Goal: Task Accomplishment & Management: Manage account settings

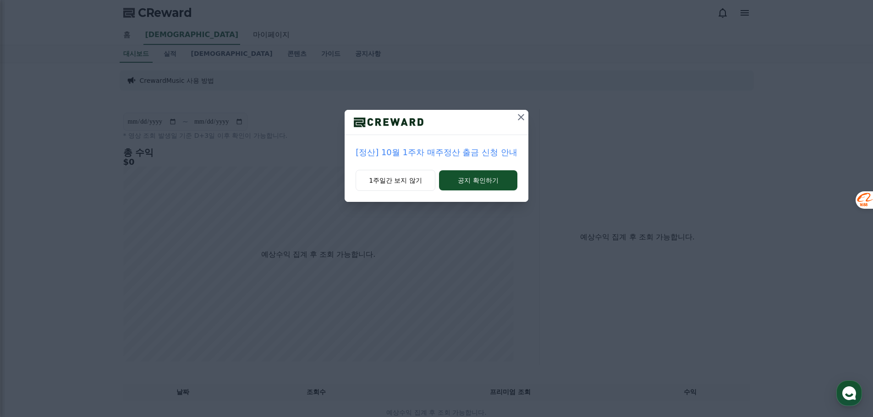
click at [518, 112] on icon at bounding box center [520, 117] width 11 height 11
click at [518, 112] on div "**********" at bounding box center [330, 237] width 420 height 256
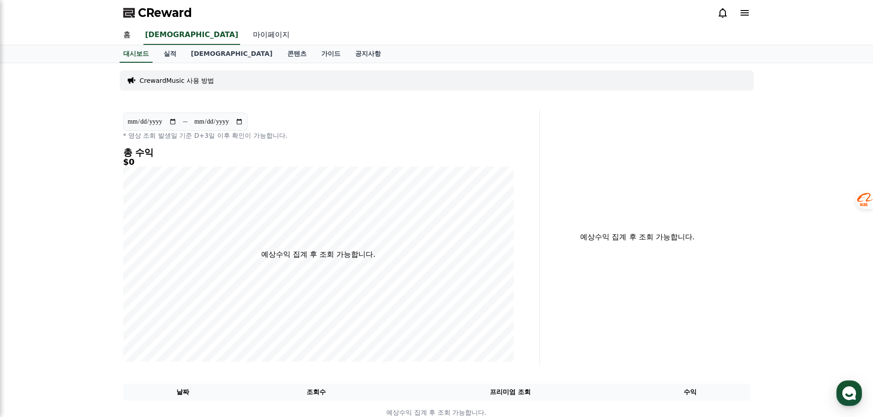
click at [245, 38] on link "마이페이지" at bounding box center [270, 35] width 51 height 19
select select "**********"
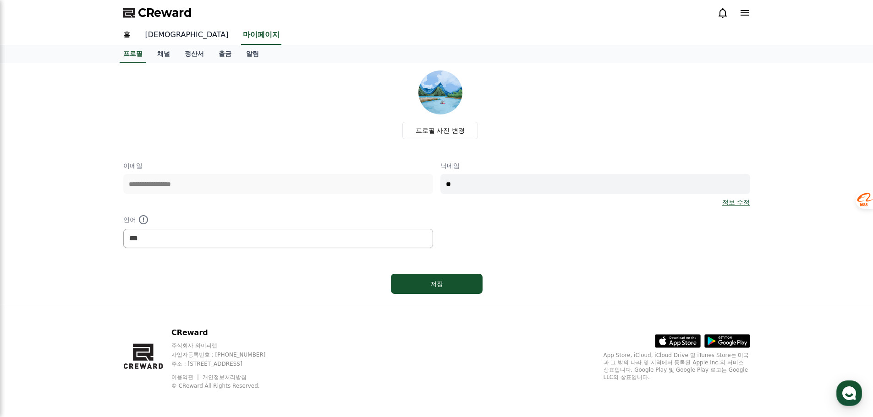
click at [156, 36] on link "[DEMOGRAPHIC_DATA]" at bounding box center [187, 35] width 98 height 19
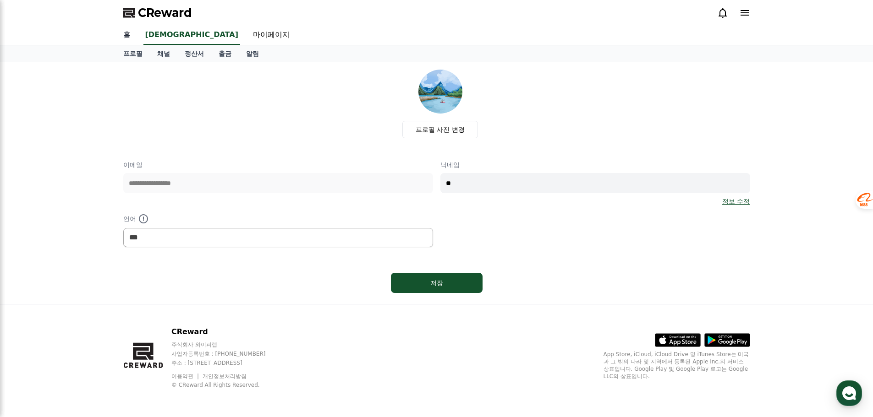
click at [126, 35] on link "홈" at bounding box center [127, 35] width 22 height 19
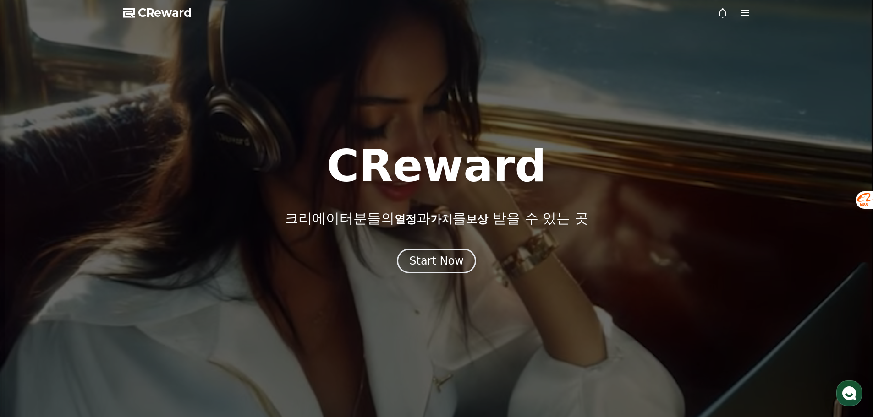
click at [746, 14] on icon at bounding box center [744, 12] width 11 height 11
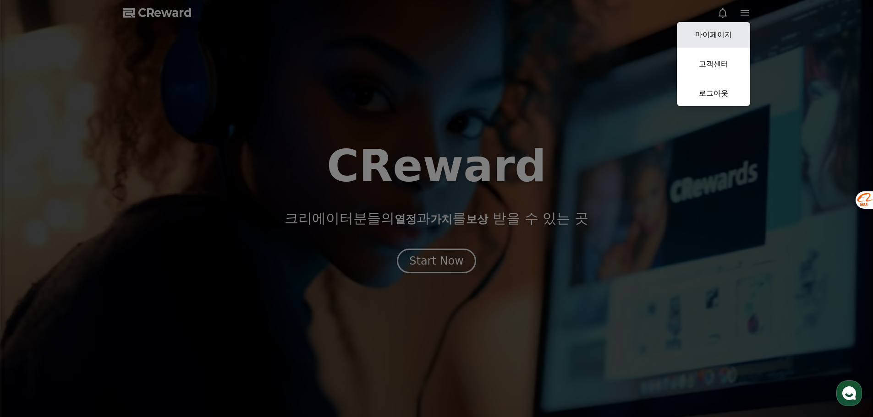
click at [721, 38] on link "마이페이지" at bounding box center [712, 35] width 73 height 26
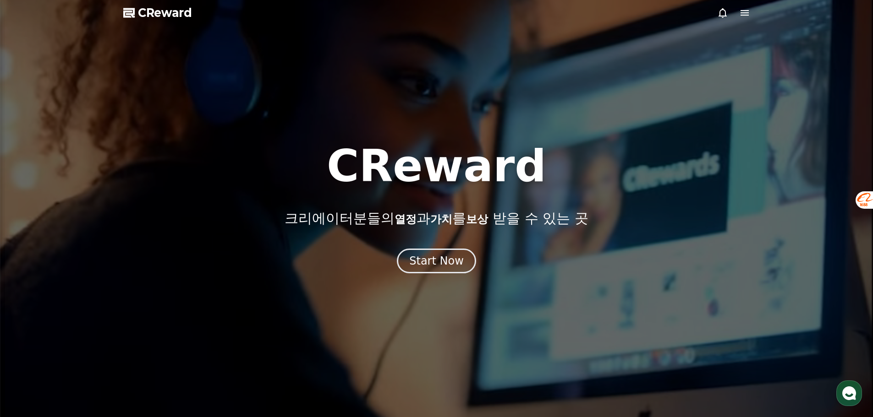
select select "**********"
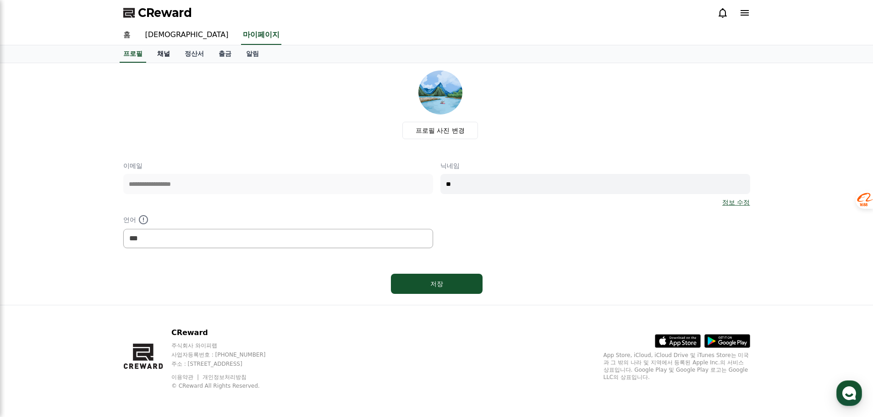
click at [160, 52] on link "채널" at bounding box center [163, 53] width 27 height 17
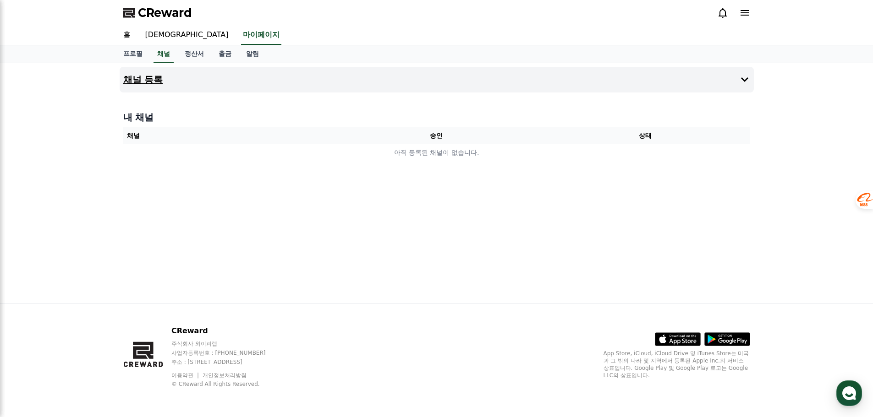
click at [350, 80] on button "채널 등록" at bounding box center [437, 80] width 634 height 26
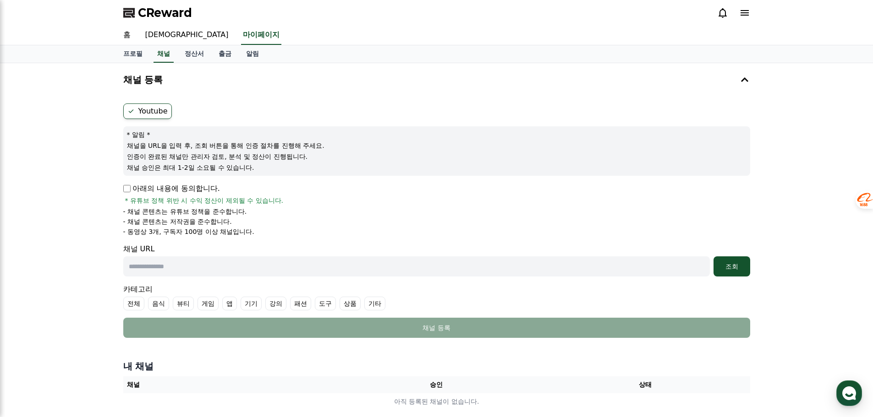
click at [207, 187] on p "아래의 내용에 동의합니다." at bounding box center [171, 188] width 97 height 11
click at [336, 266] on input "text" at bounding box center [416, 266] width 586 height 20
paste input "**********"
click at [186, 262] on input "**********" at bounding box center [416, 266] width 586 height 20
paste input "**********"
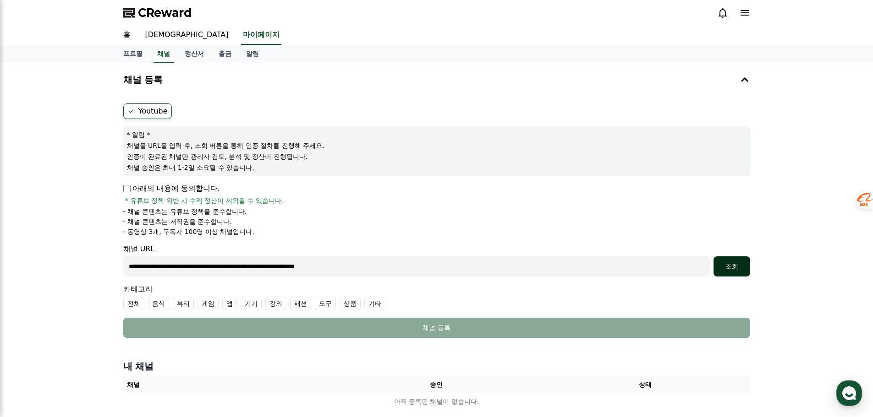
type input "**********"
click at [727, 272] on button "조회" at bounding box center [731, 266] width 37 height 20
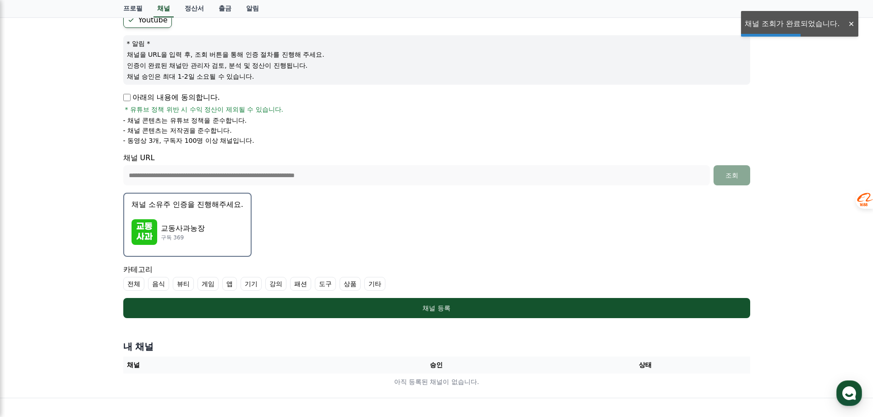
scroll to position [92, 0]
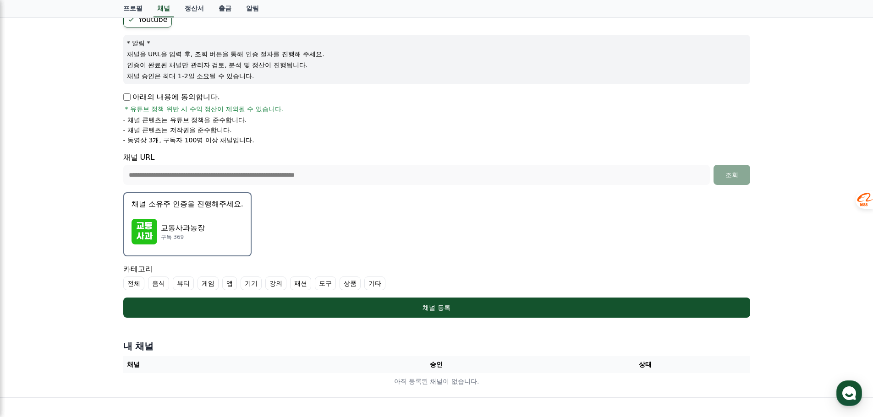
click at [376, 281] on label "기타" at bounding box center [374, 284] width 21 height 14
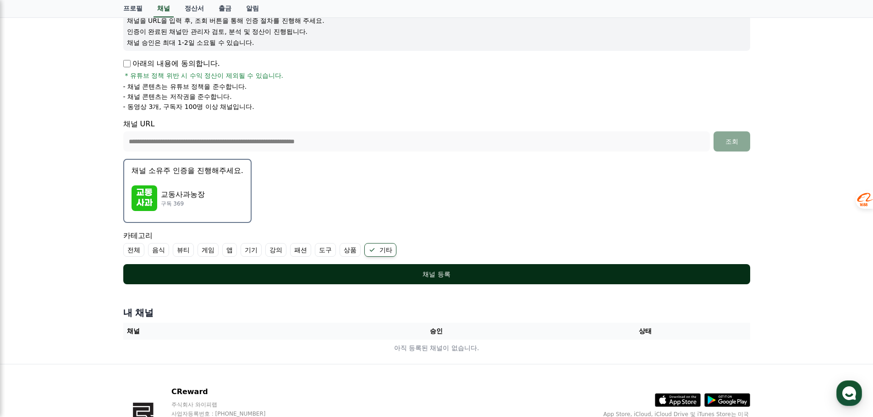
scroll to position [183, 0]
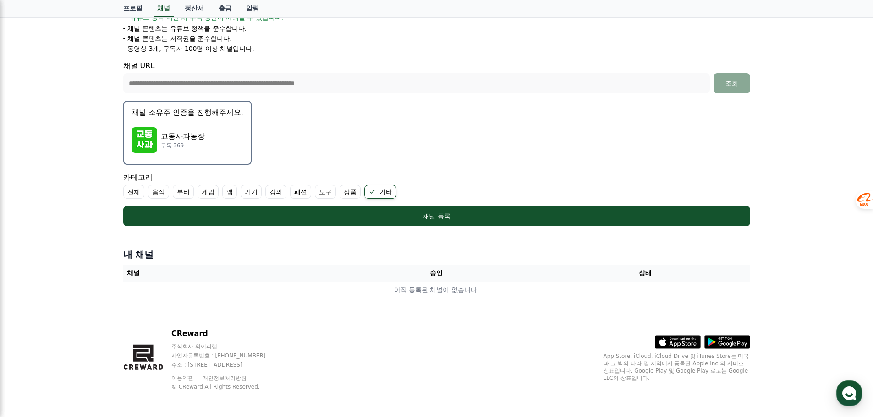
click at [274, 196] on label "강의" at bounding box center [275, 192] width 21 height 14
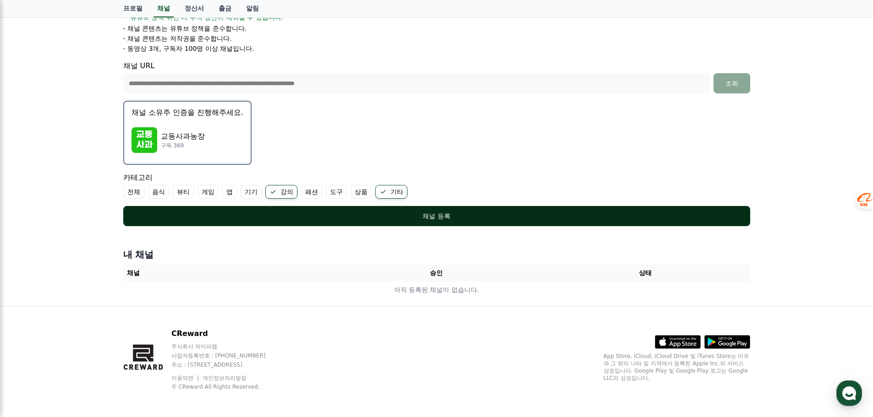
click at [419, 218] on div "채널 등록" at bounding box center [437, 216] width 590 height 9
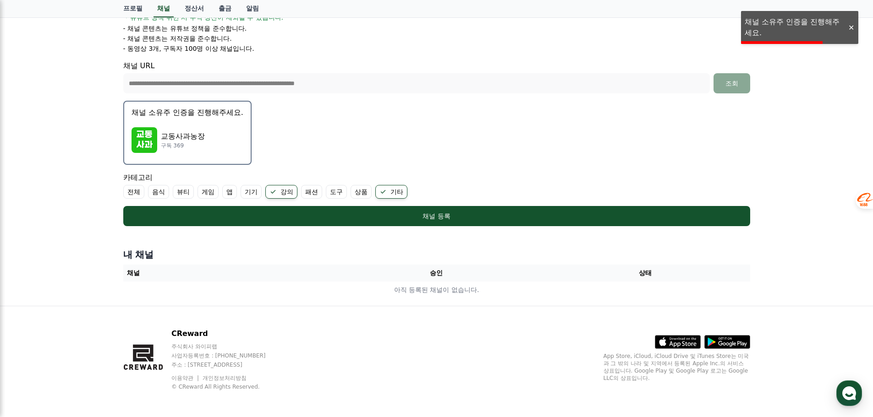
click at [779, 26] on div "**********" at bounding box center [436, 93] width 873 height 426
click at [790, 27] on div "**********" at bounding box center [436, 93] width 873 height 426
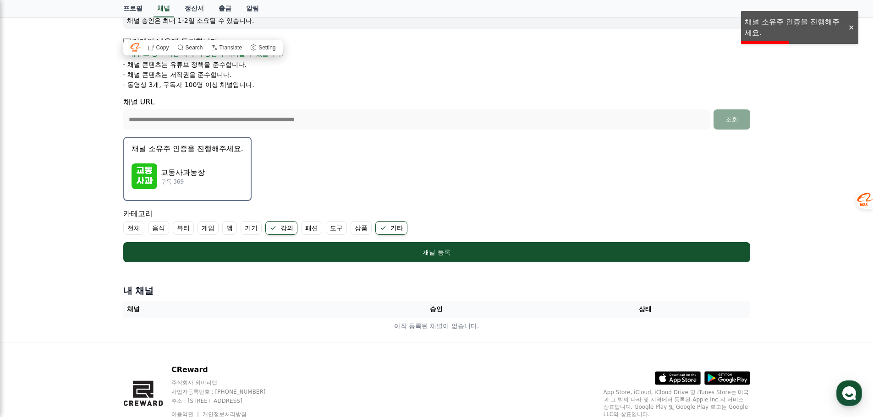
scroll to position [137, 0]
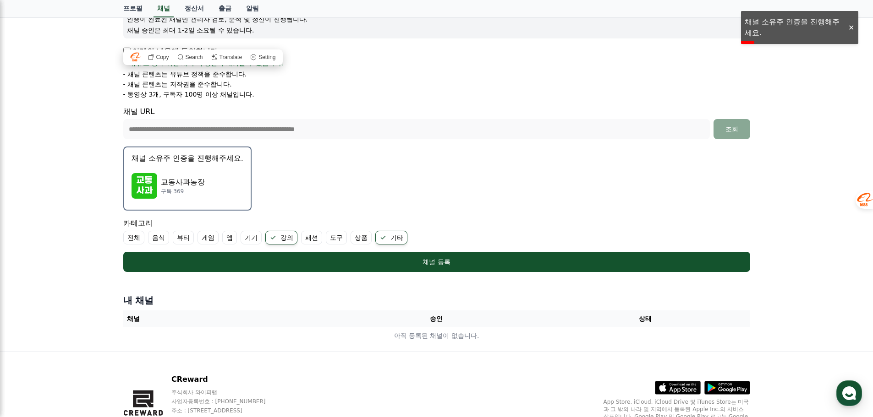
click at [152, 156] on p "채널 소유주 인증을 진행해주세요." at bounding box center [187, 158] width 112 height 11
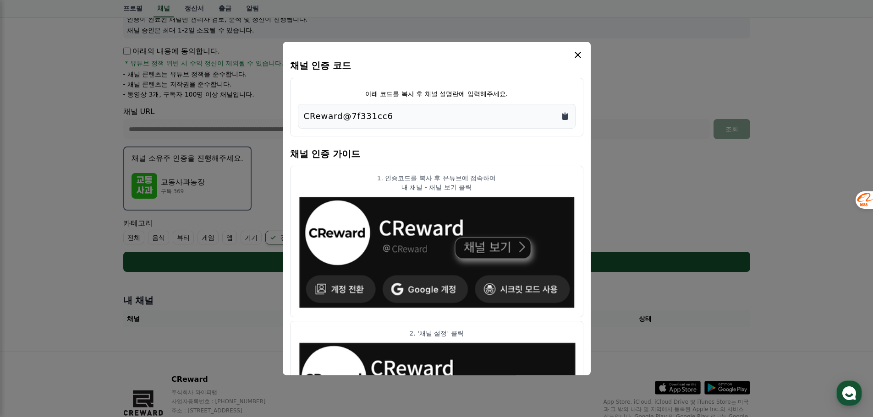
click at [562, 117] on icon "Copy to clipboard" at bounding box center [564, 115] width 9 height 9
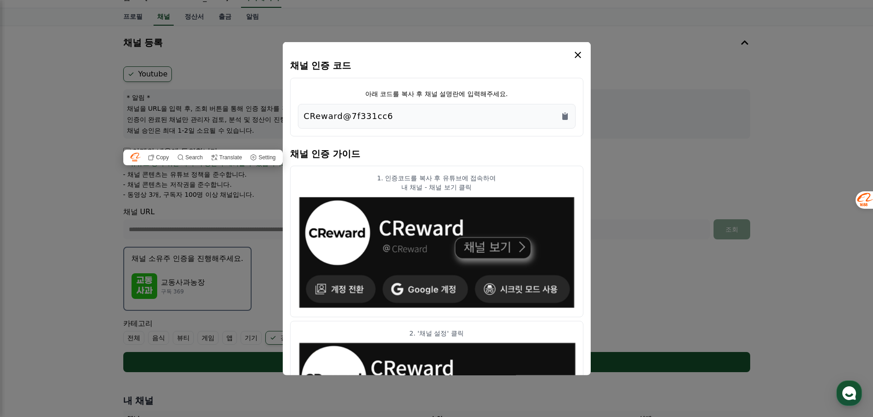
scroll to position [0, 0]
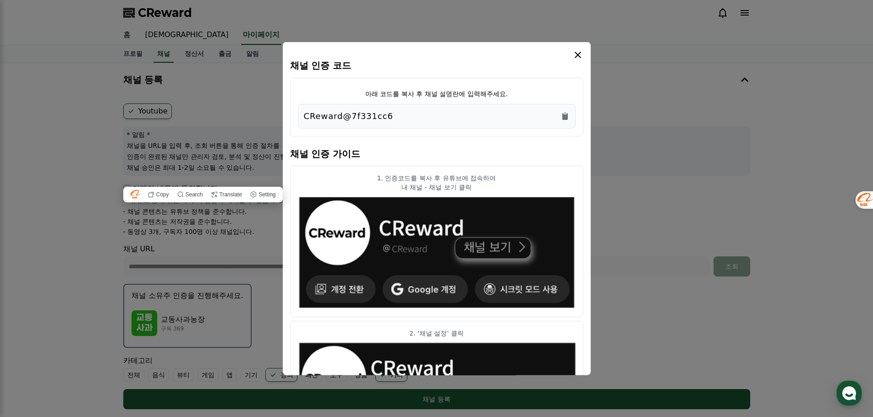
click at [575, 52] on icon "modal" at bounding box center [577, 54] width 11 height 11
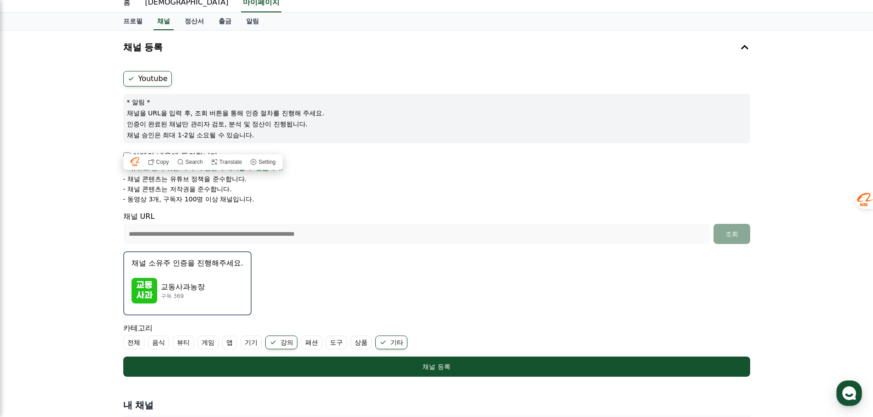
scroll to position [46, 0]
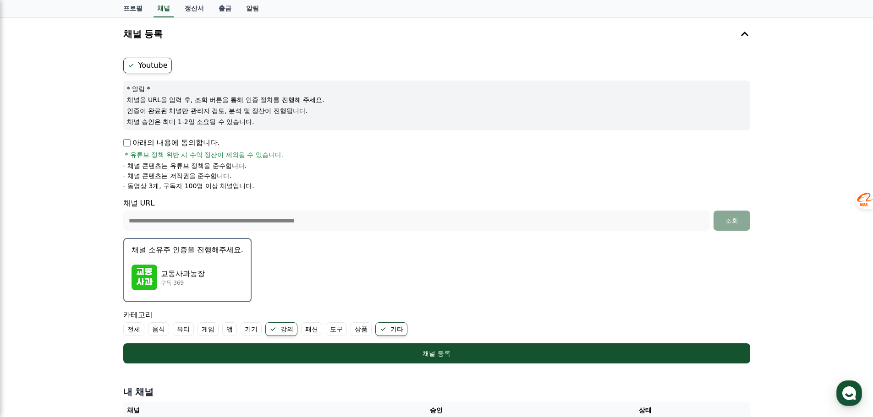
click at [229, 286] on div "교동사과농장 구독 369" at bounding box center [187, 277] width 112 height 37
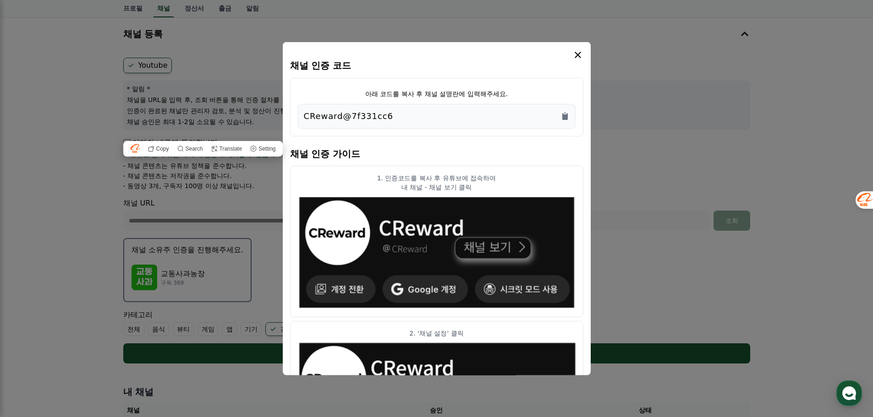
click at [579, 45] on div "채널 인증 코드 아래 코드를 복사 후 채널 설명란에 입력해주세요. CReward@7f331cc6 채널 인증 가이드 1. 인증코드를 복사 후 유…" at bounding box center [437, 209] width 308 height 334
click at [579, 50] on icon "modal" at bounding box center [577, 54] width 11 height 11
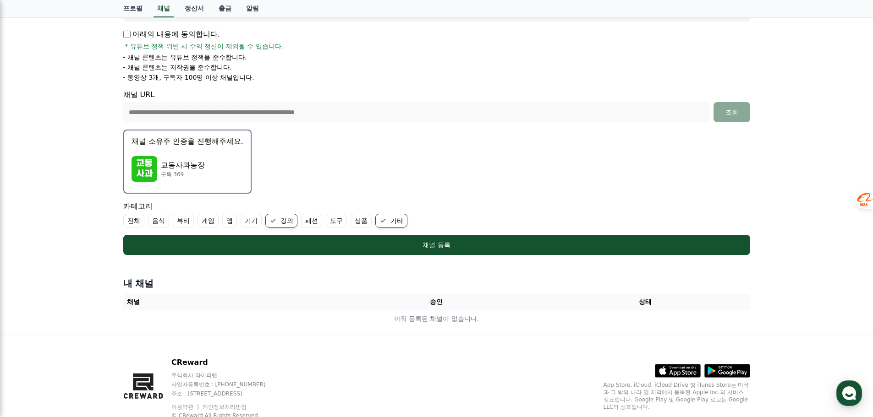
scroll to position [140, 0]
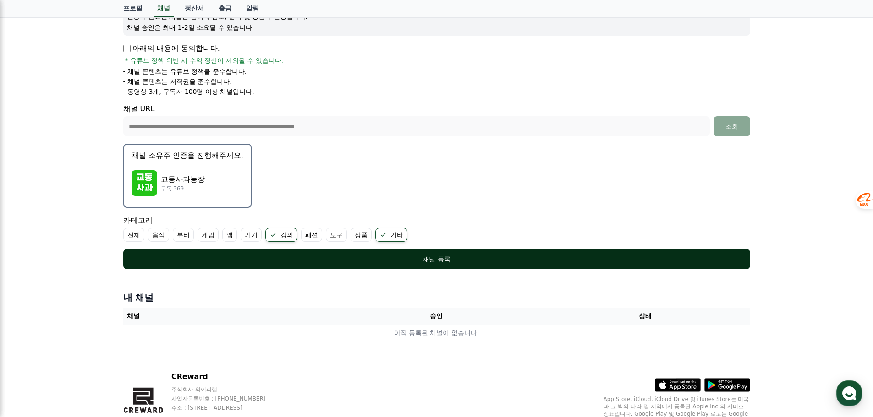
click at [479, 261] on div "채널 등록" at bounding box center [437, 259] width 590 height 9
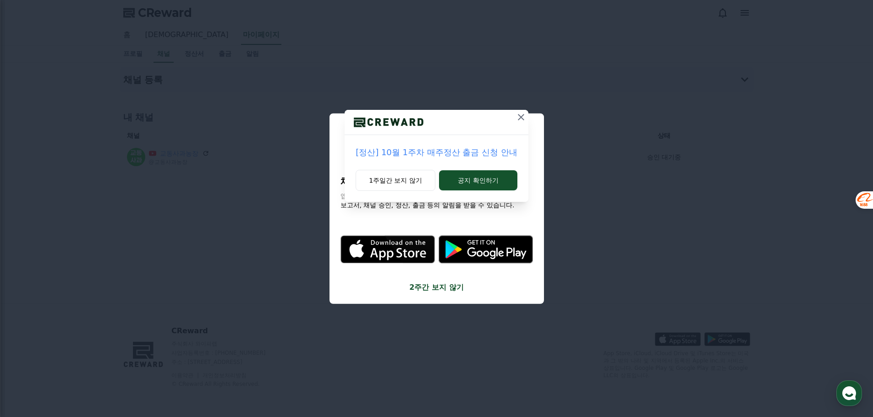
click at [515, 116] on icon at bounding box center [520, 117] width 11 height 11
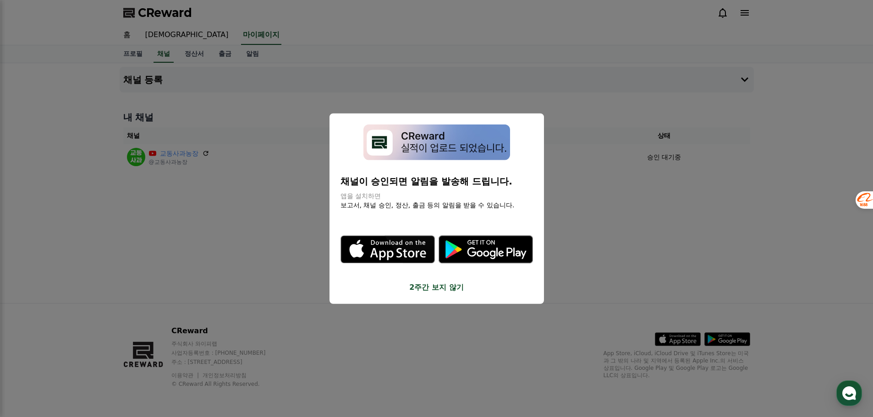
click at [439, 314] on button "close modal" at bounding box center [436, 208] width 873 height 417
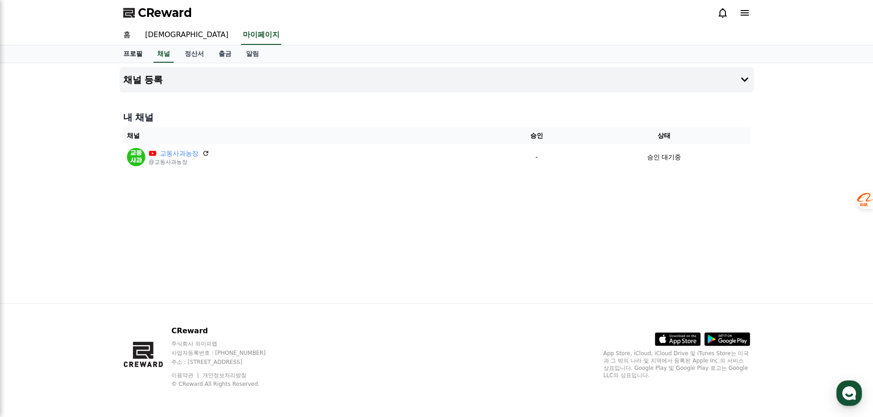
click at [138, 55] on link "프로필" at bounding box center [133, 53] width 34 height 17
select select "**********"
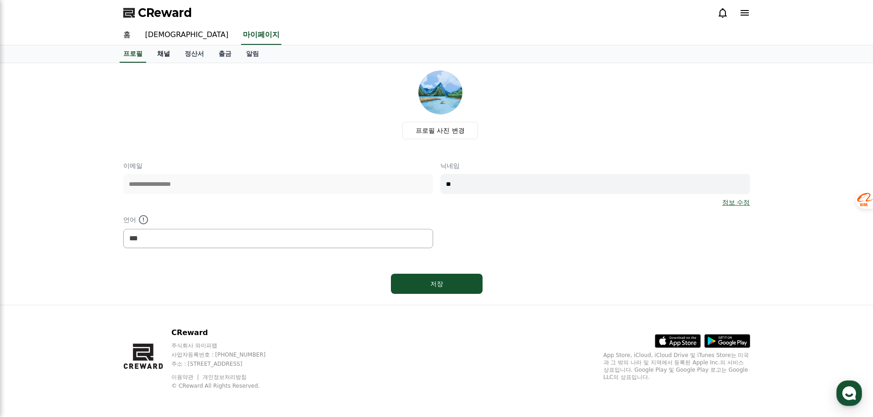
click at [170, 55] on link "채널" at bounding box center [163, 53] width 27 height 17
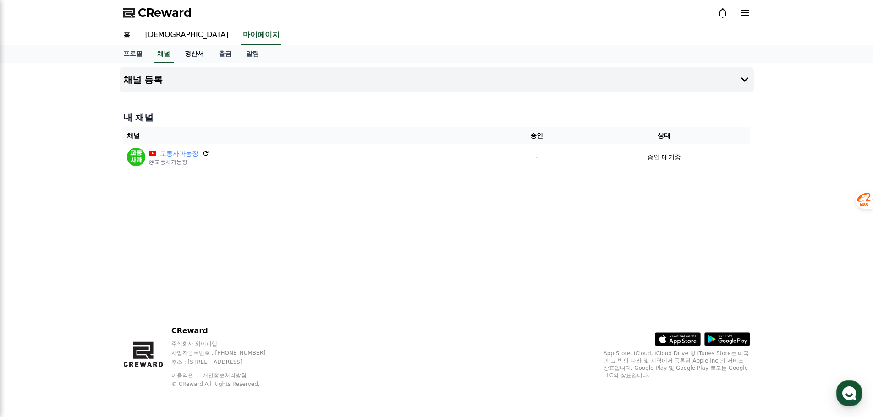
click at [185, 54] on link "정산서" at bounding box center [194, 53] width 34 height 17
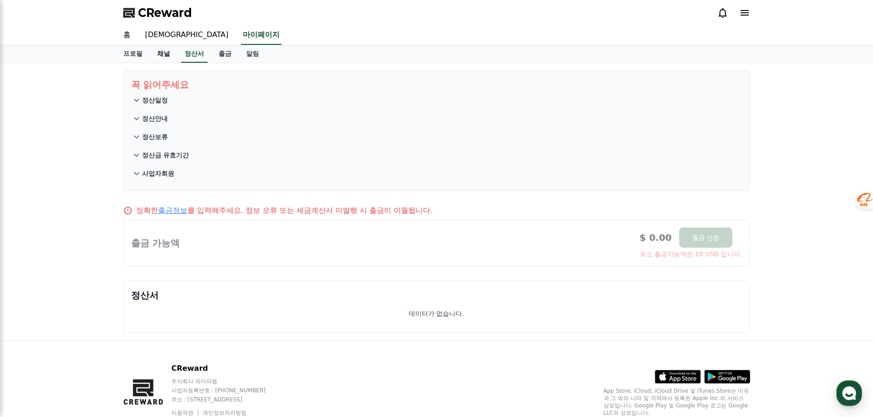
click at [161, 56] on link "채널" at bounding box center [163, 53] width 27 height 17
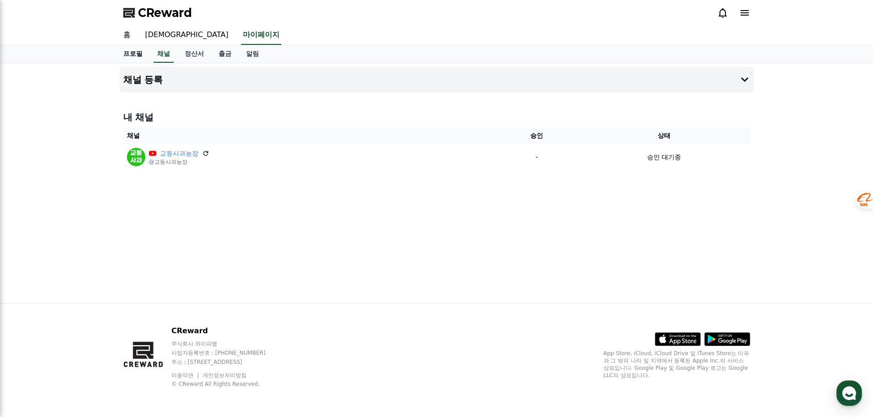
click at [131, 57] on link "프로필" at bounding box center [133, 53] width 34 height 17
select select "**********"
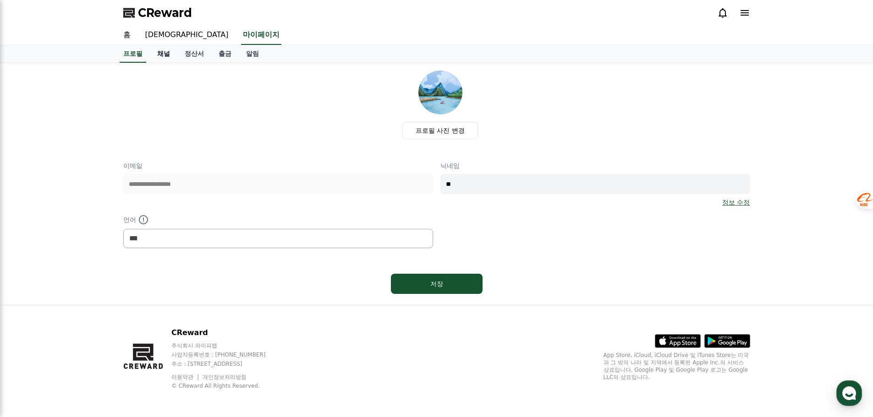
click at [164, 55] on link "채널" at bounding box center [163, 53] width 27 height 17
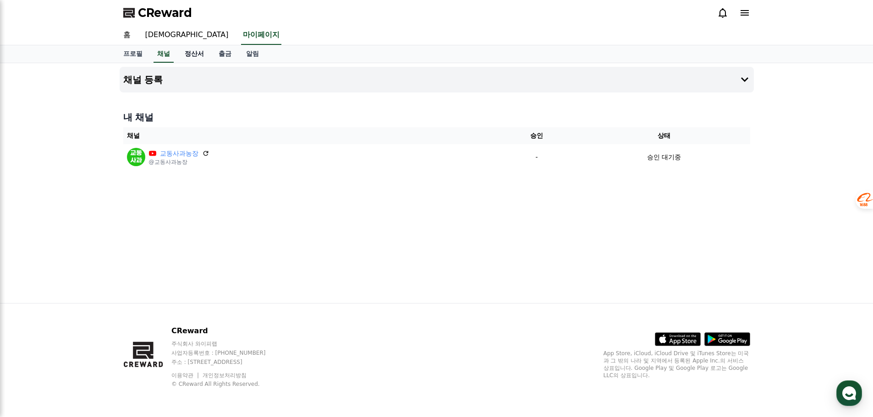
click at [202, 61] on link "정산서" at bounding box center [194, 53] width 34 height 17
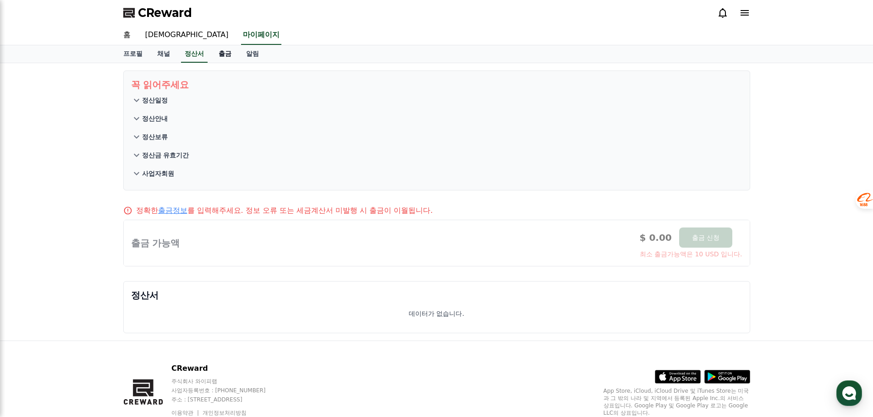
click at [222, 58] on link "출금" at bounding box center [224, 53] width 27 height 17
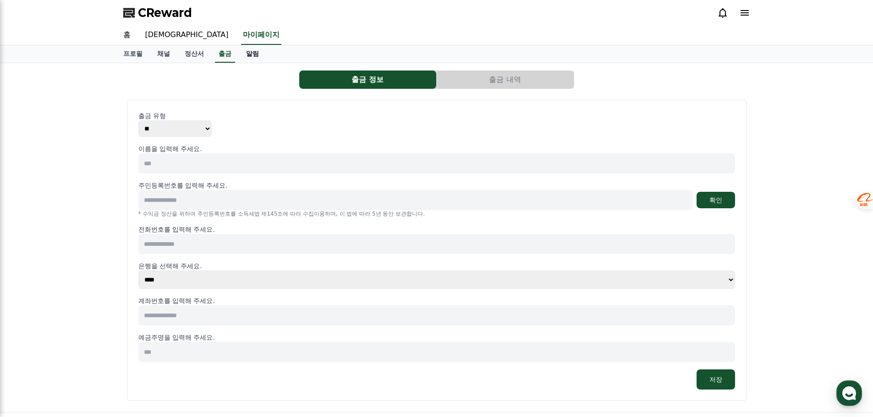
click at [249, 60] on link "알림" at bounding box center [252, 53] width 27 height 17
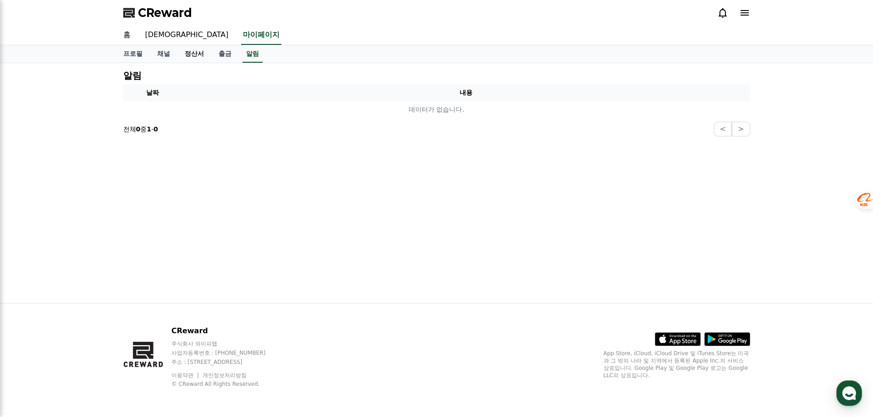
click at [184, 52] on link "정산서" at bounding box center [194, 53] width 34 height 17
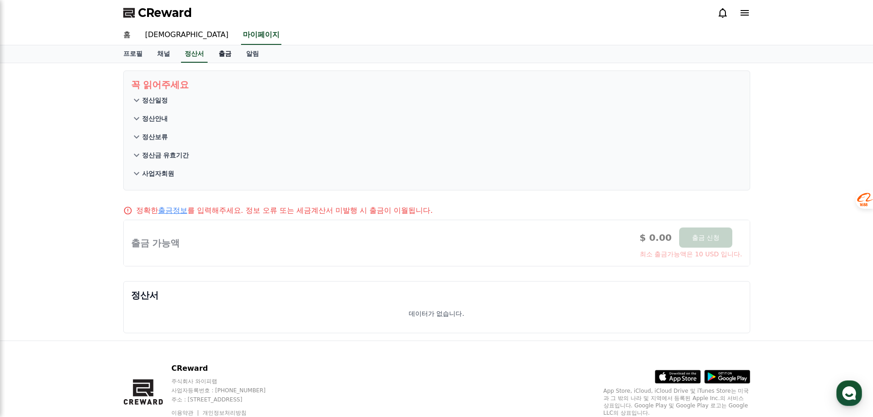
click at [217, 58] on link "출금" at bounding box center [224, 53] width 27 height 17
click at [217, 58] on link "출금" at bounding box center [225, 53] width 20 height 17
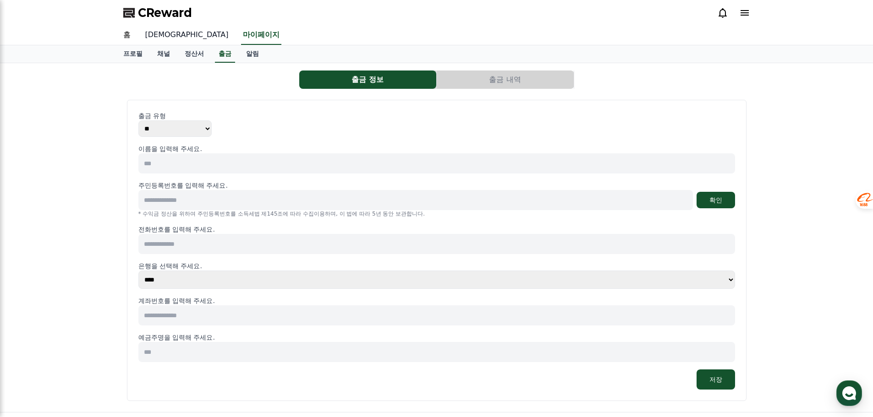
click at [151, 39] on link "[DEMOGRAPHIC_DATA]" at bounding box center [187, 35] width 98 height 19
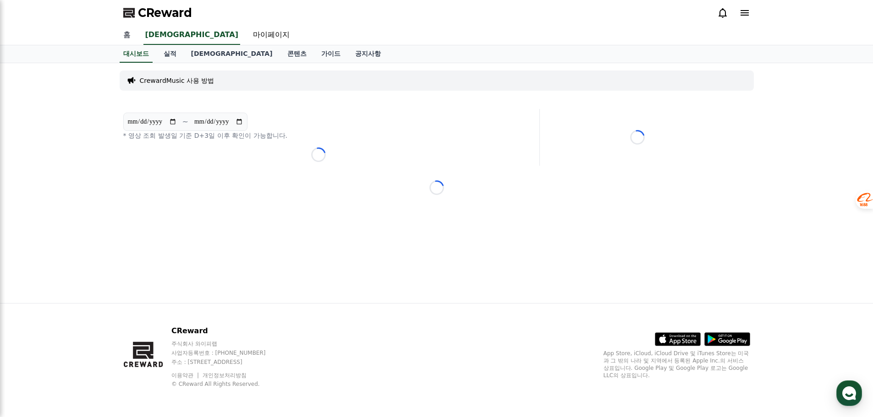
click at [125, 35] on link "홈" at bounding box center [127, 35] width 22 height 19
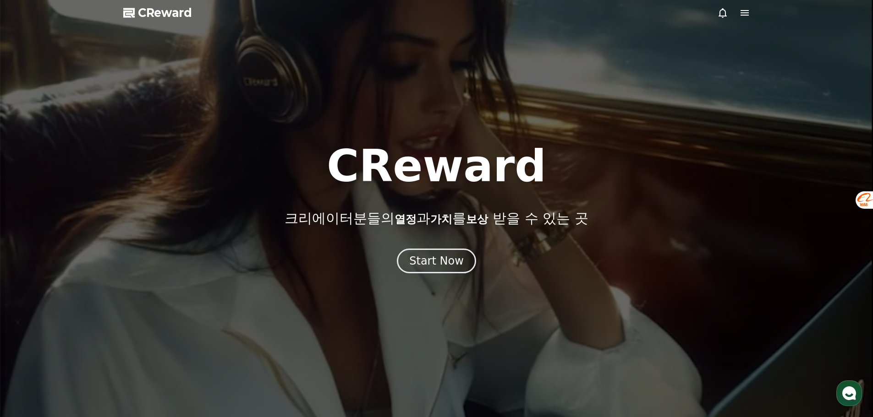
click at [747, 12] on icon at bounding box center [744, 12] width 8 height 5
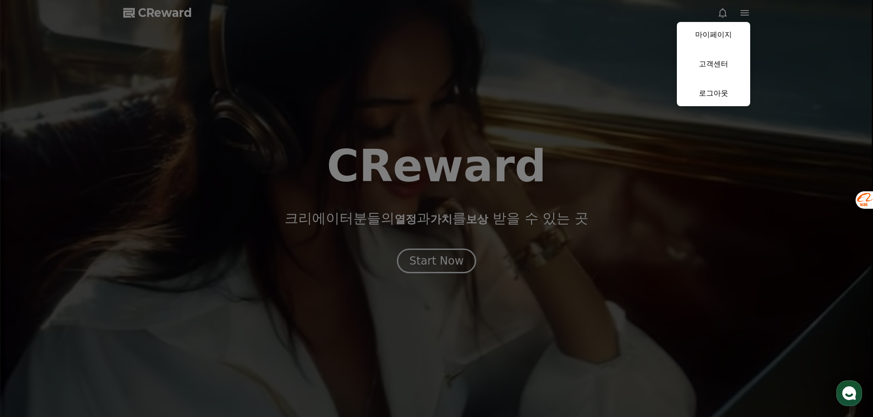
click at [747, 12] on button "close" at bounding box center [436, 208] width 873 height 417
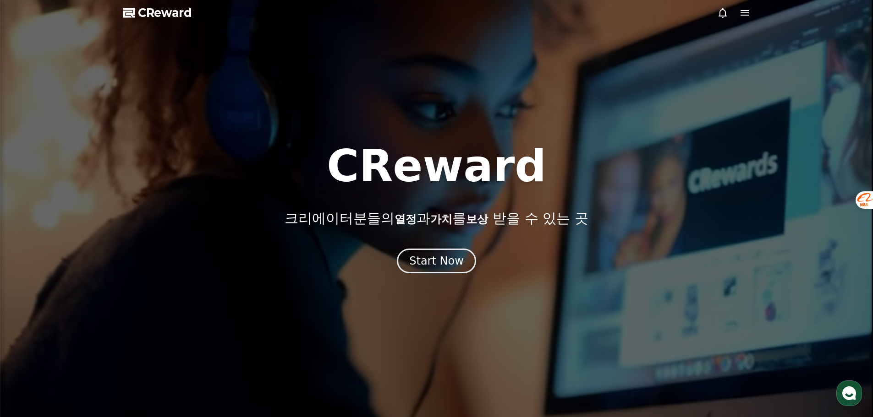
click at [747, 12] on icon at bounding box center [744, 12] width 8 height 5
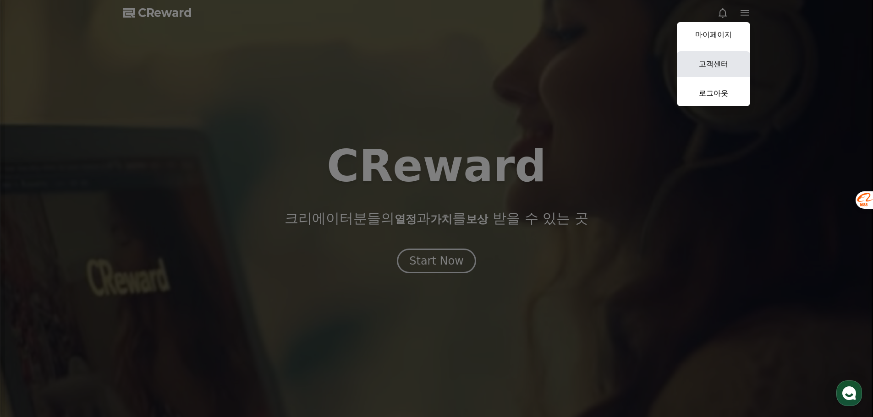
click at [718, 64] on link "고객센터" at bounding box center [712, 64] width 73 height 26
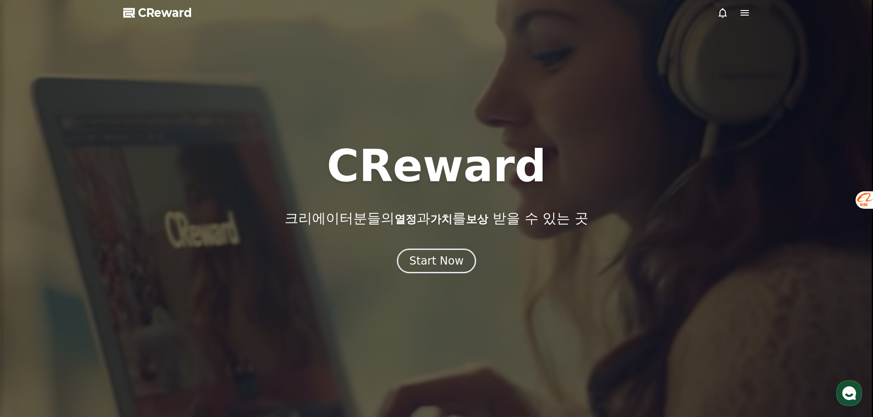
click at [718, 5] on div at bounding box center [436, 208] width 873 height 417
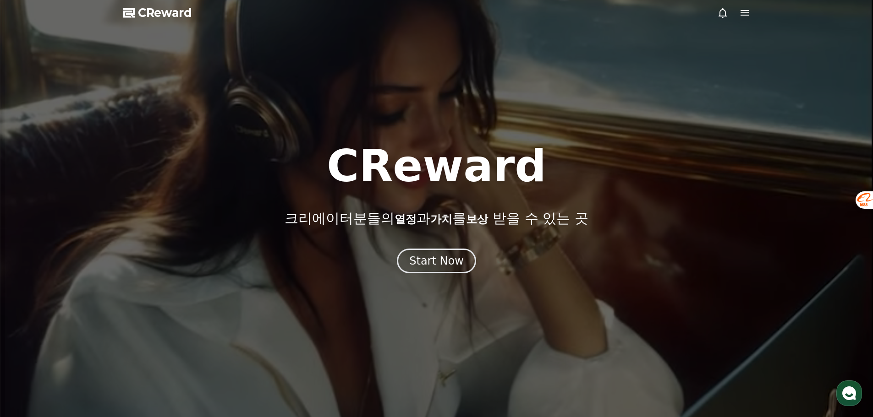
click at [748, 13] on icon at bounding box center [744, 12] width 8 height 5
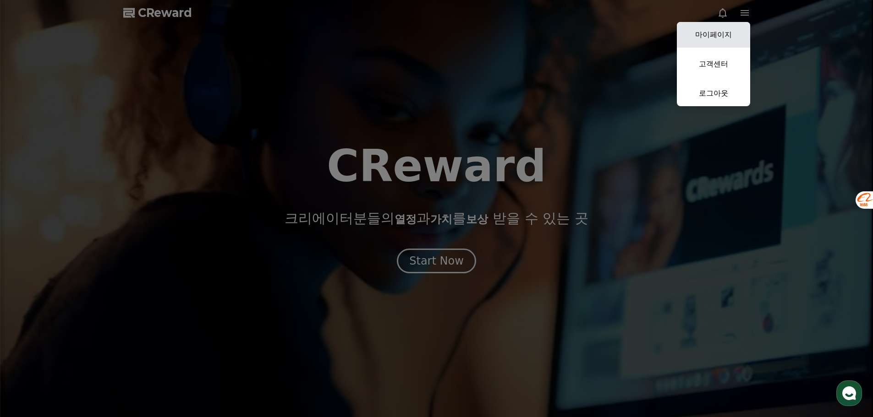
click at [733, 36] on link "마이페이지" at bounding box center [712, 35] width 73 height 26
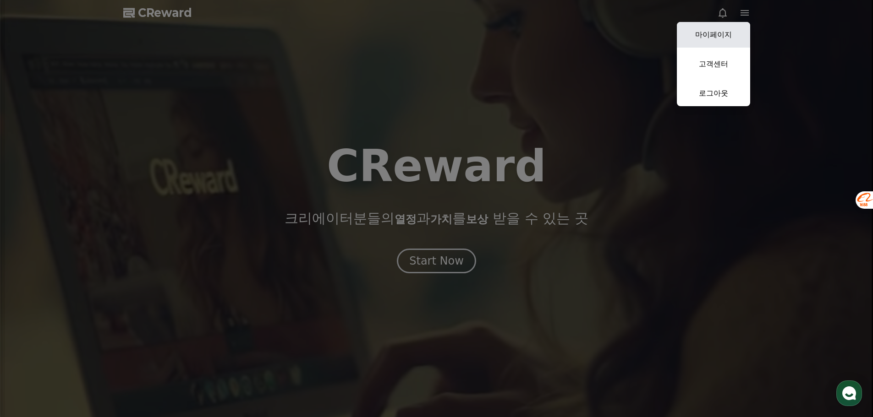
click at [733, 36] on div at bounding box center [436, 208] width 873 height 417
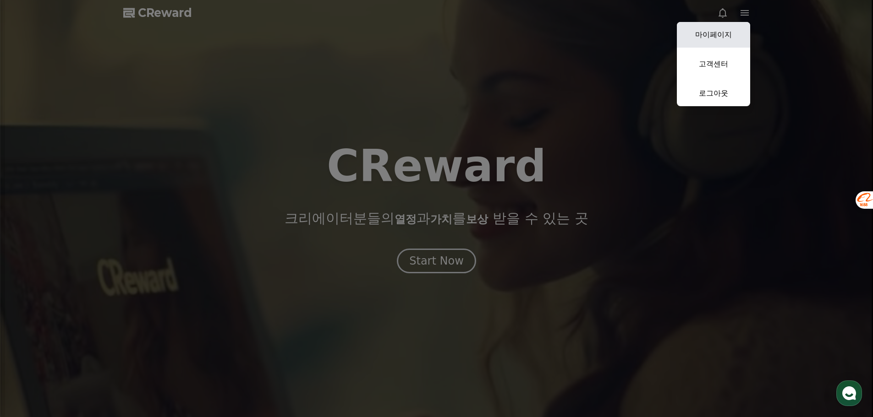
click at [733, 36] on div at bounding box center [436, 208] width 873 height 417
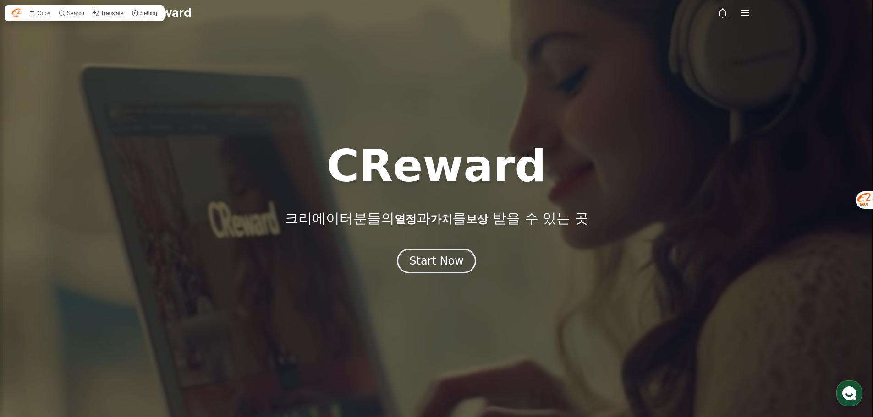
select select "**********"
